Goal: Find specific page/section: Find specific page/section

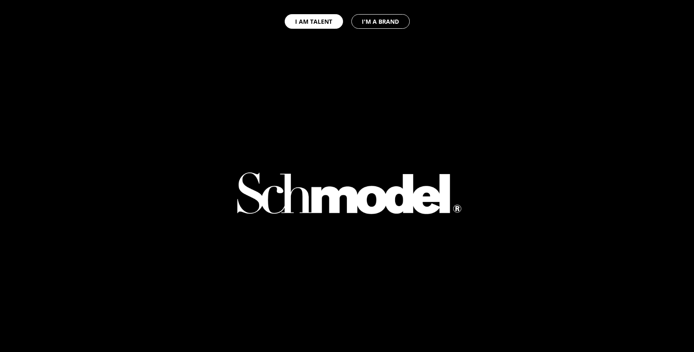
select select "GB"
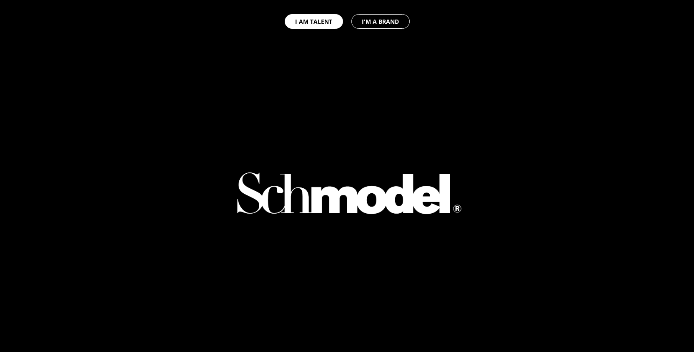
select select "GB"
click at [343, 21] on div "I AM TALENT I'M A BRAND" at bounding box center [347, 21] width 694 height 43
click at [336, 20] on button "I AM TALENT" at bounding box center [314, 21] width 58 height 15
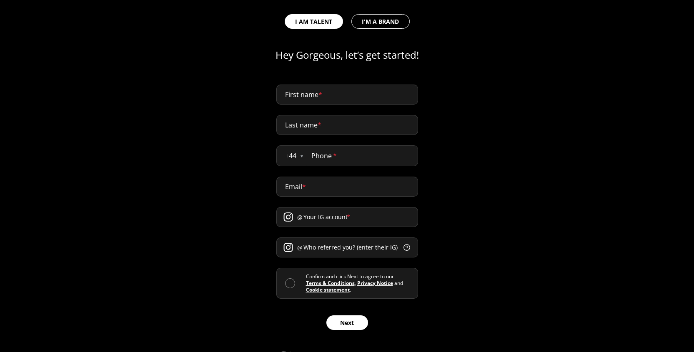
scroll to position [387, 0]
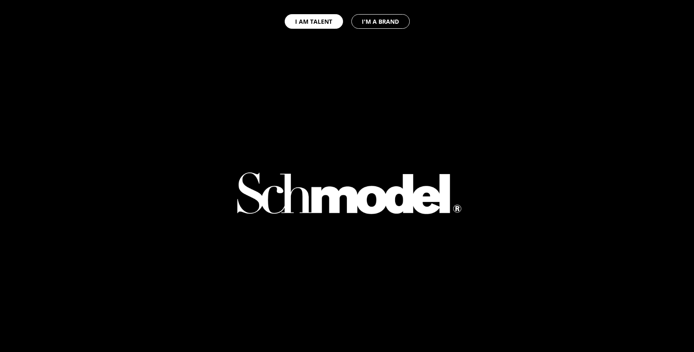
select select "GB"
